Goal: Find specific page/section: Find specific page/section

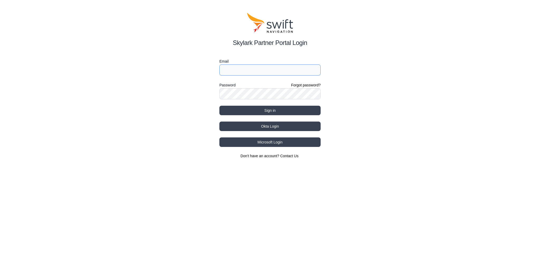
click at [239, 70] on input "Email" at bounding box center [270, 69] width 101 height 11
type input "[EMAIL_ADDRESS][DOMAIN_NAME]"
click at [250, 107] on button "Sign in" at bounding box center [270, 110] width 101 height 9
select select
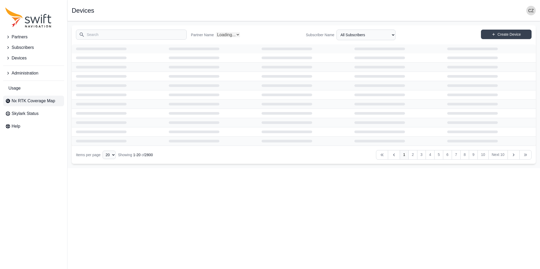
click at [37, 99] on span "Nx RTK Coverage Map" at bounding box center [34, 101] width 44 height 6
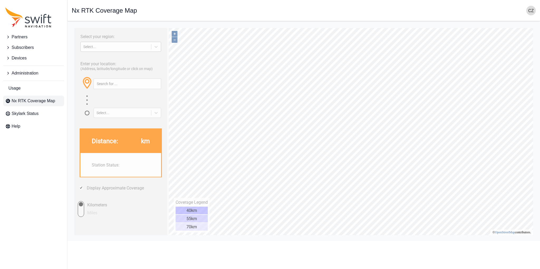
click at [108, 45] on div "Select..." at bounding box center [115, 47] width 65 height 4
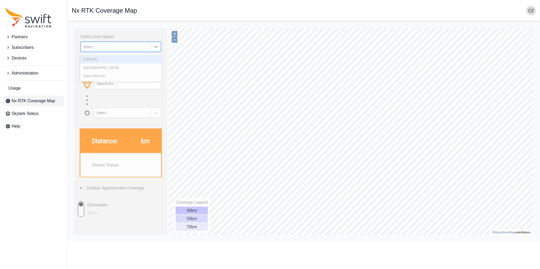
click at [107, 60] on div "EUROPE" at bounding box center [120, 59] width 81 height 8
